Goal: Task Accomplishment & Management: Use online tool/utility

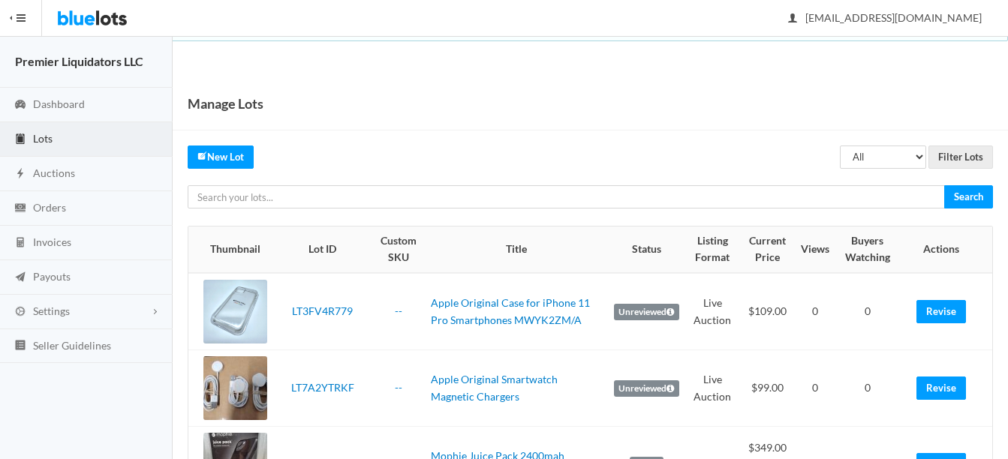
scroll to position [751, 0]
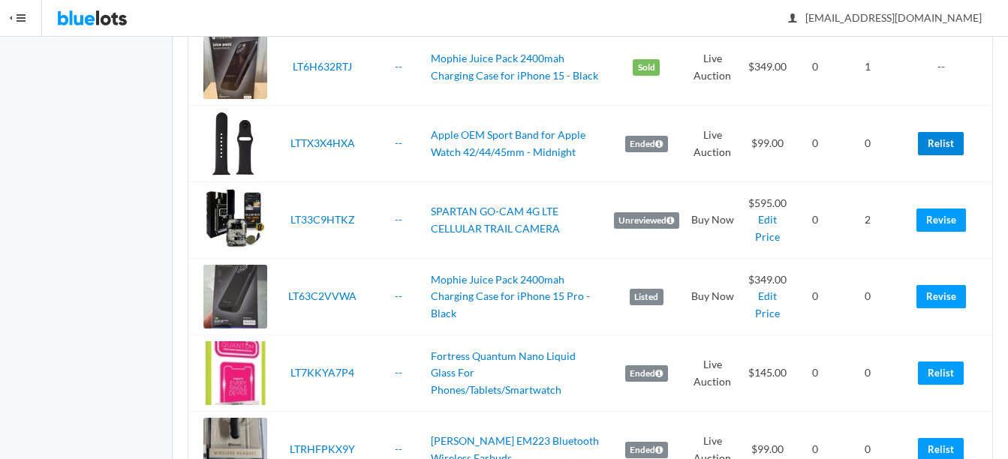
click at [947, 137] on link "Relist" at bounding box center [941, 143] width 46 height 23
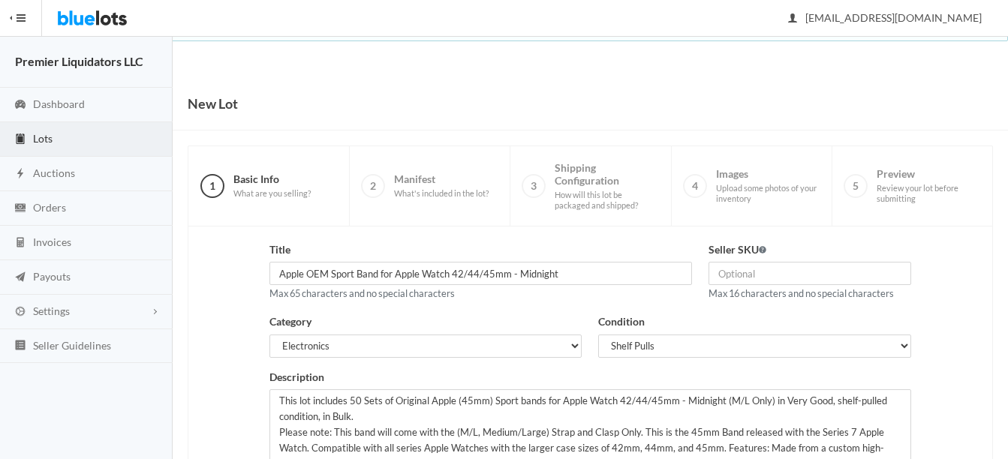
click at [29, 140] on link "Lots" at bounding box center [86, 139] width 173 height 35
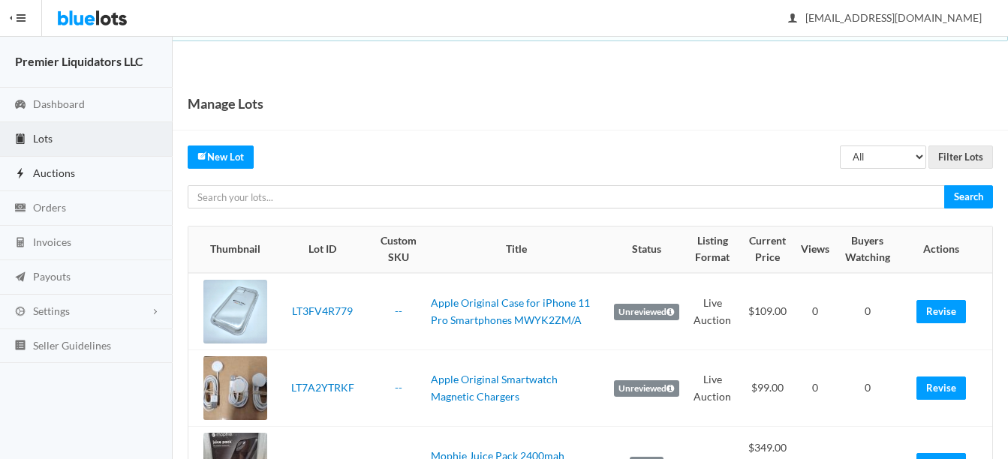
click at [46, 161] on link "Auctions" at bounding box center [86, 174] width 173 height 35
